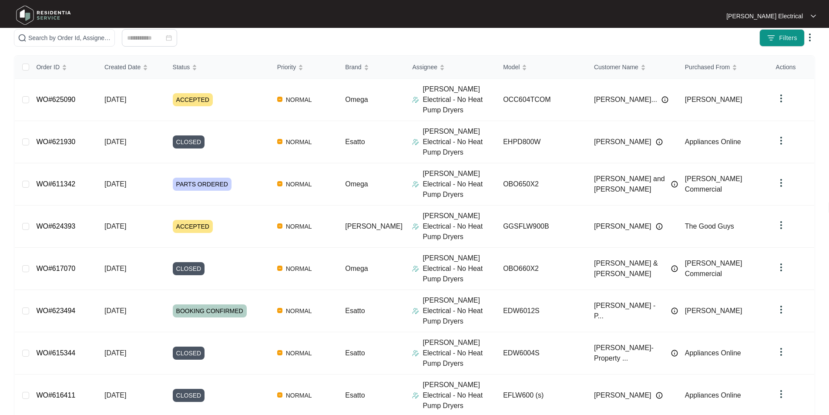
scroll to position [111, 0]
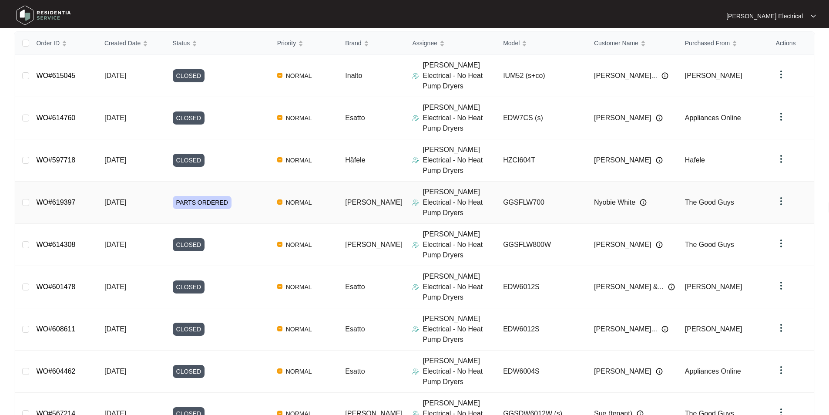
click at [117, 198] on span "[DATE]" at bounding box center [115, 201] width 22 height 7
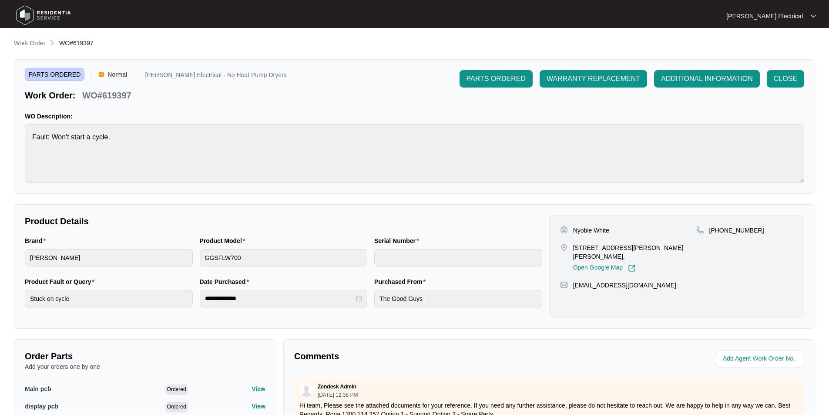
scroll to position [164, 0]
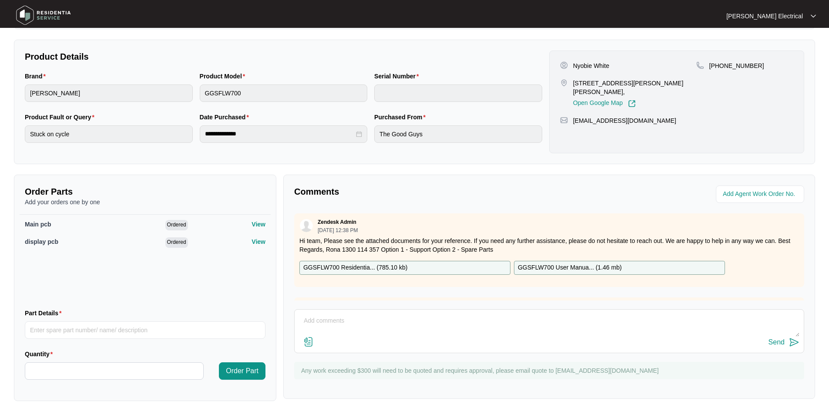
click at [391, 267] on p "GGSFLW700 Residentia... ( 785.10 kb )" at bounding box center [355, 268] width 104 height 10
click at [50, 330] on input "Part Details" at bounding box center [145, 329] width 241 height 17
paste input "SP14174"
type input "SP14174"
click at [43, 366] on input "Quantity" at bounding box center [114, 370] width 178 height 17
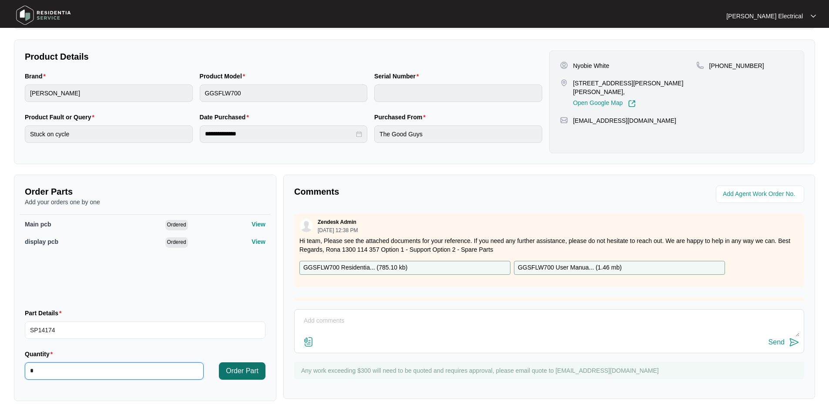
type input "*"
click at [236, 372] on span "Order Part" at bounding box center [242, 371] width 33 height 10
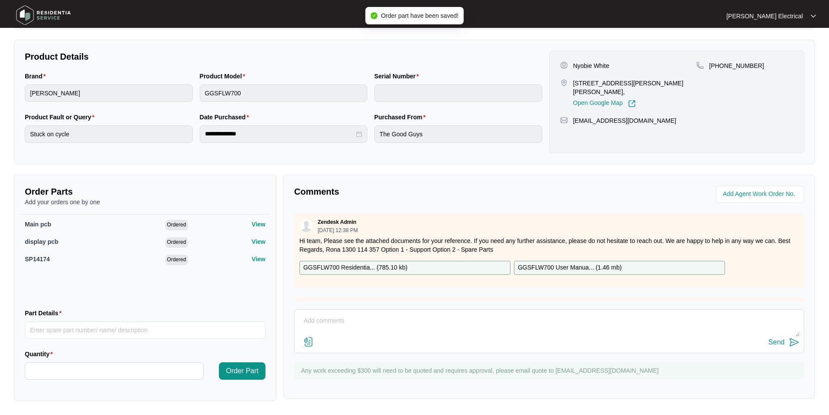
scroll to position [0, 0]
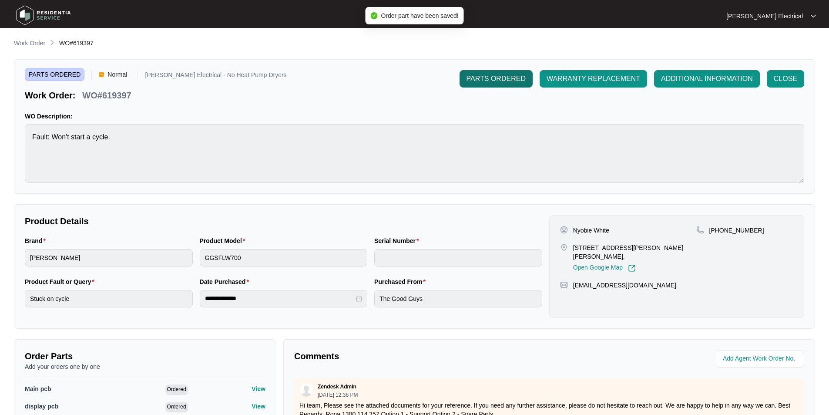
click at [499, 77] on span "PARTS ORDERED" at bounding box center [495, 79] width 59 height 10
